Goal: Task Accomplishment & Management: Manage account settings

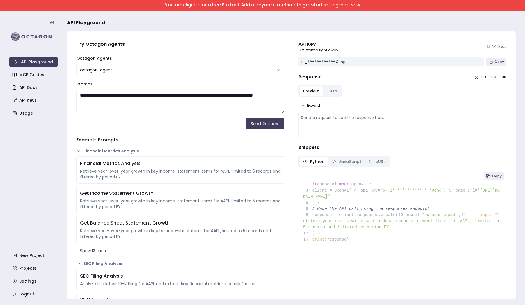
click at [344, 6] on link "Upgrade Now" at bounding box center [344, 4] width 31 height 7
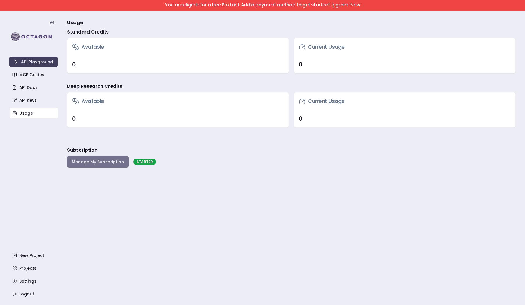
click at [79, 162] on button "Manage My Subscription" at bounding box center [98, 162] width 62 height 12
click at [34, 100] on link "API Keys" at bounding box center [34, 100] width 48 height 10
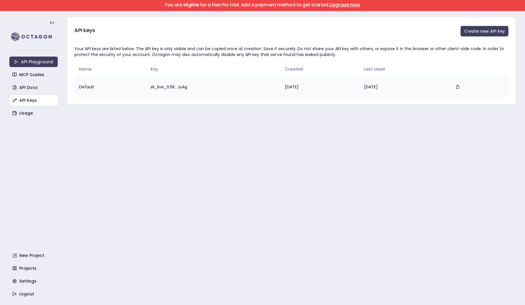
click at [171, 87] on td "sk_live_tL6K....IuAg" at bounding box center [213, 86] width 134 height 21
click at [486, 36] on button "Create new API key" at bounding box center [484, 31] width 48 height 10
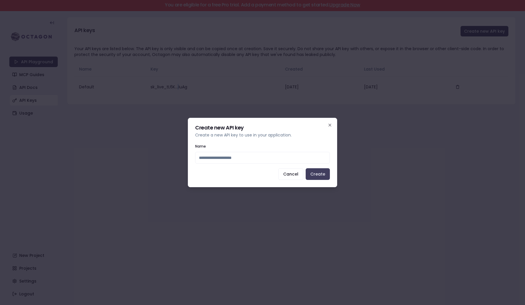
click at [322, 184] on div "Create new API key Create a new API key to use in your application. Name Cancel…" at bounding box center [262, 152] width 149 height 69
click at [292, 159] on input "Name" at bounding box center [262, 158] width 135 height 12
type input "**"
click at [312, 173] on button "Create" at bounding box center [318, 174] width 24 height 12
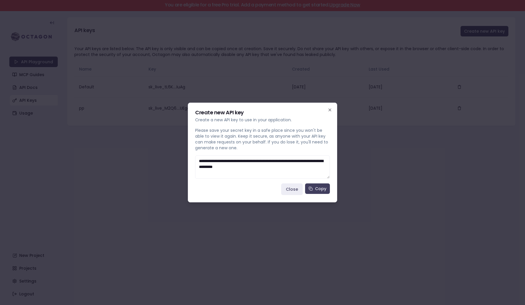
drag, startPoint x: 313, startPoint y: 170, endPoint x: 164, endPoint y: 148, distance: 150.5
click at [164, 148] on body "You are eligible for a free Pro trial. Add a payment method to get started. Upg…" at bounding box center [262, 152] width 525 height 305
click at [296, 188] on button "Close" at bounding box center [292, 189] width 22 height 12
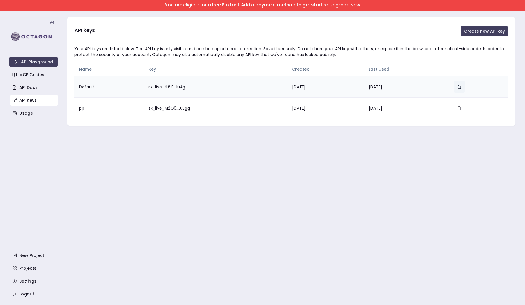
click at [461, 86] on button "button" at bounding box center [459, 87] width 12 height 12
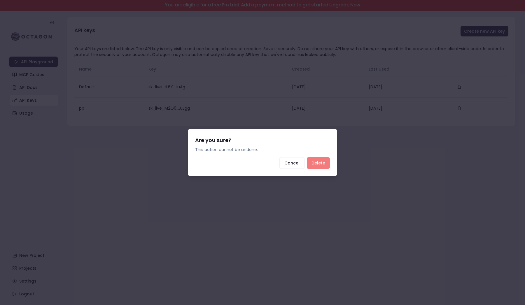
click at [319, 162] on button "Delete" at bounding box center [318, 163] width 23 height 12
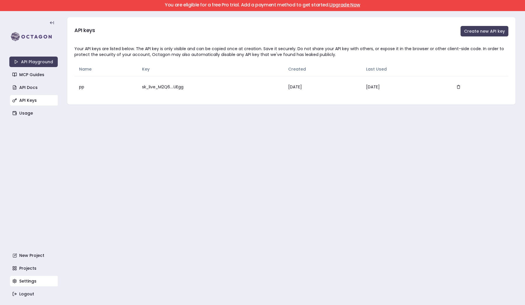
click at [32, 278] on link "Settings" at bounding box center [34, 281] width 48 height 10
